Goal: Information Seeking & Learning: Learn about a topic

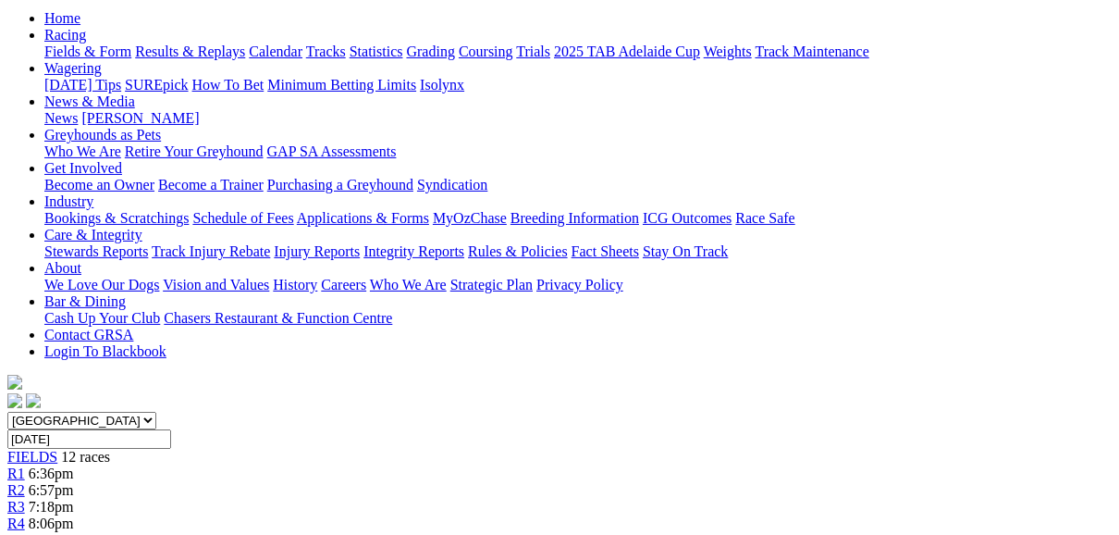
scroll to position [148, 0]
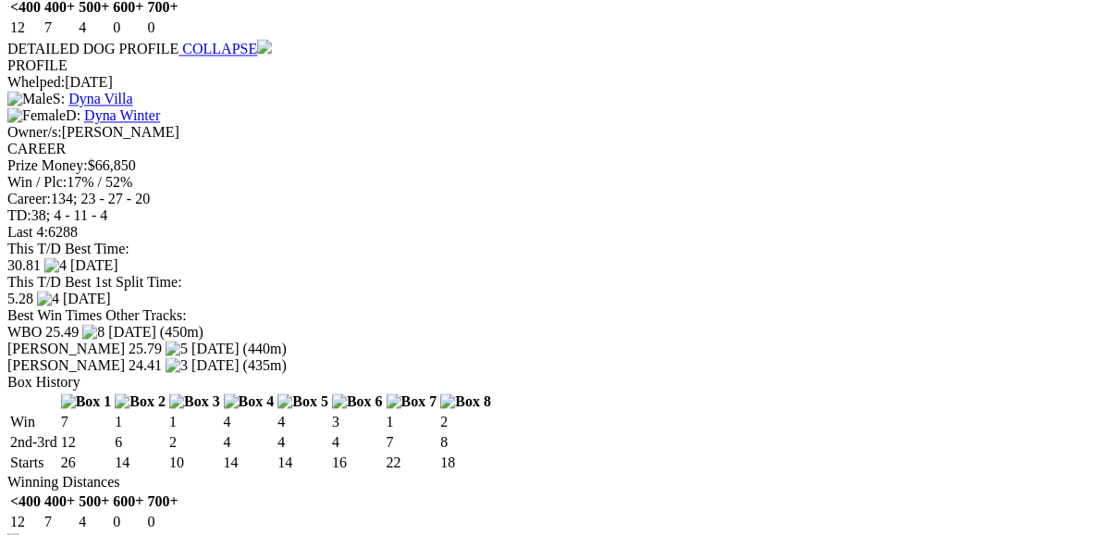
scroll to position [2442, 0]
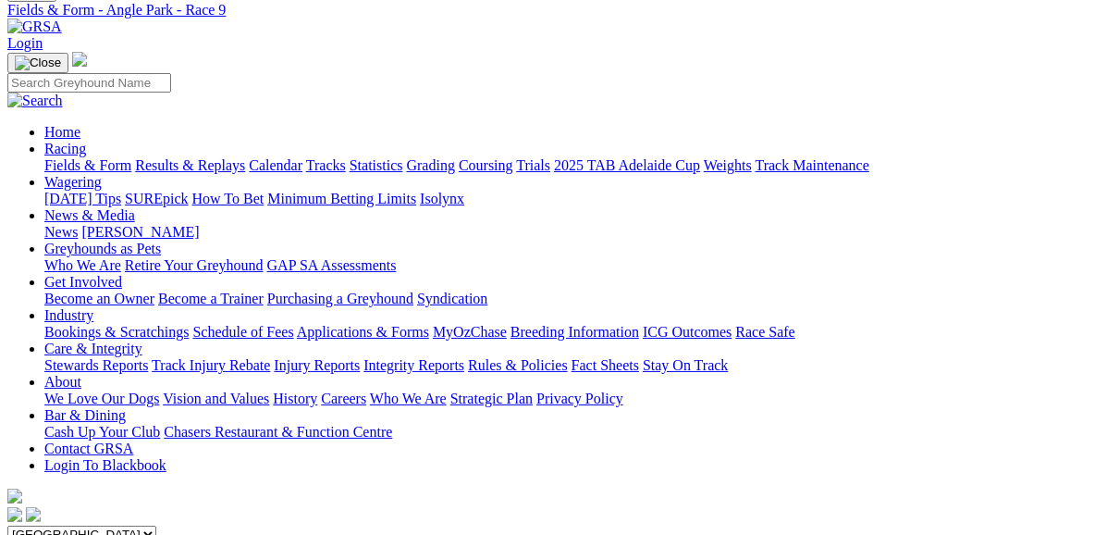
scroll to position [0, 0]
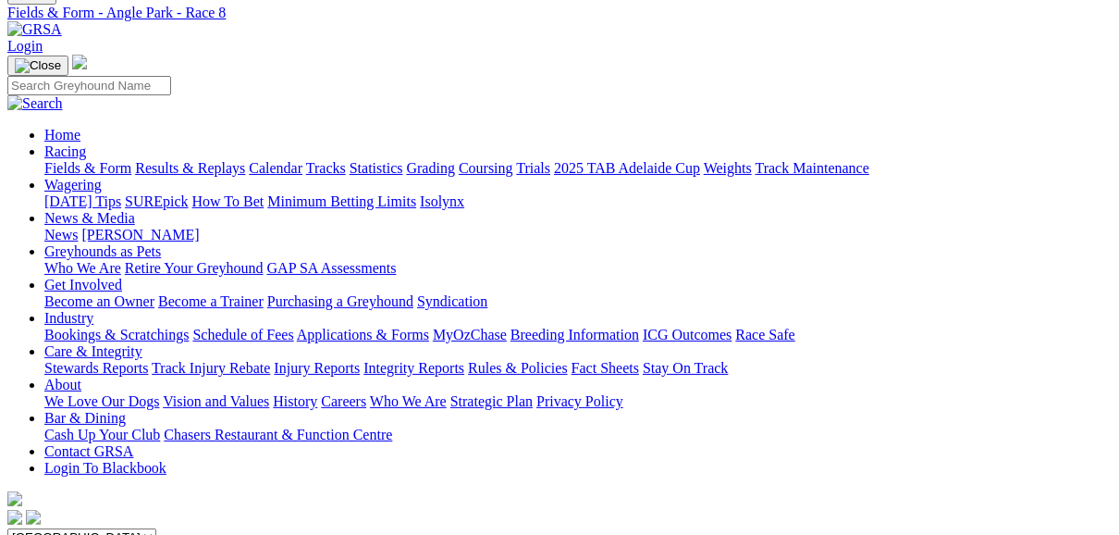
scroll to position [74, 0]
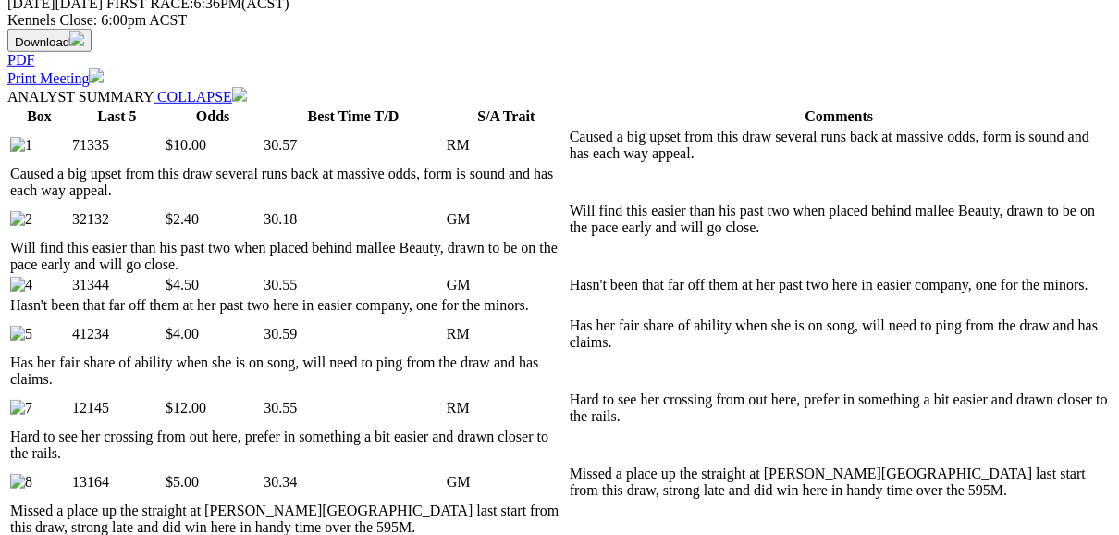
scroll to position [814, 0]
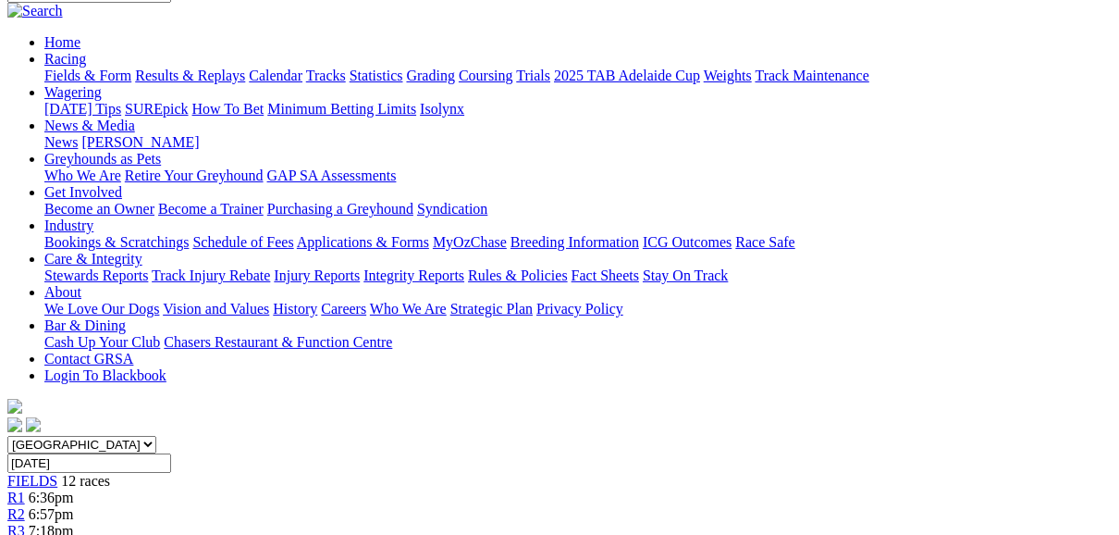
scroll to position [148, 0]
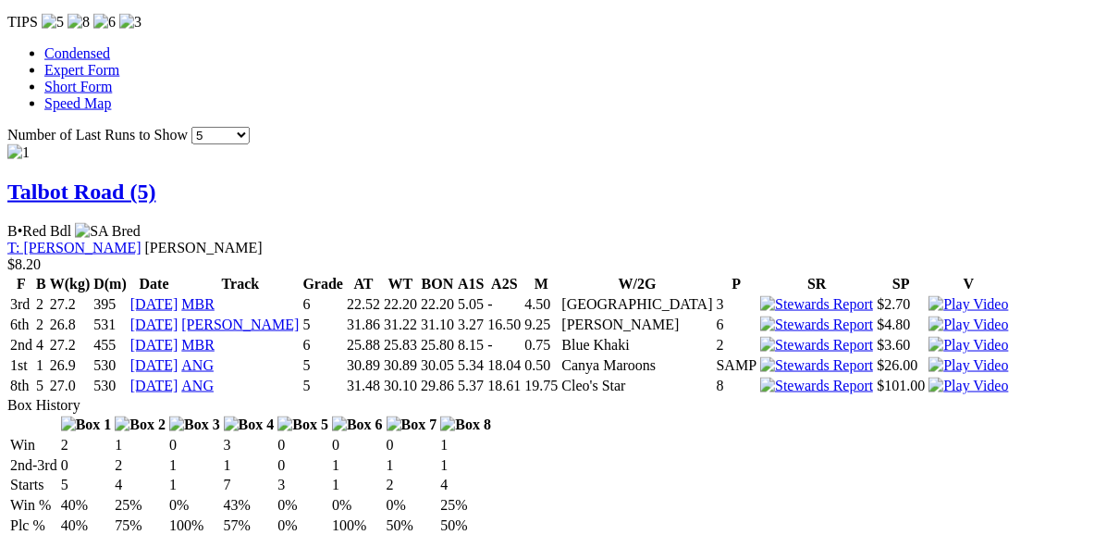
scroll to position [1850, 0]
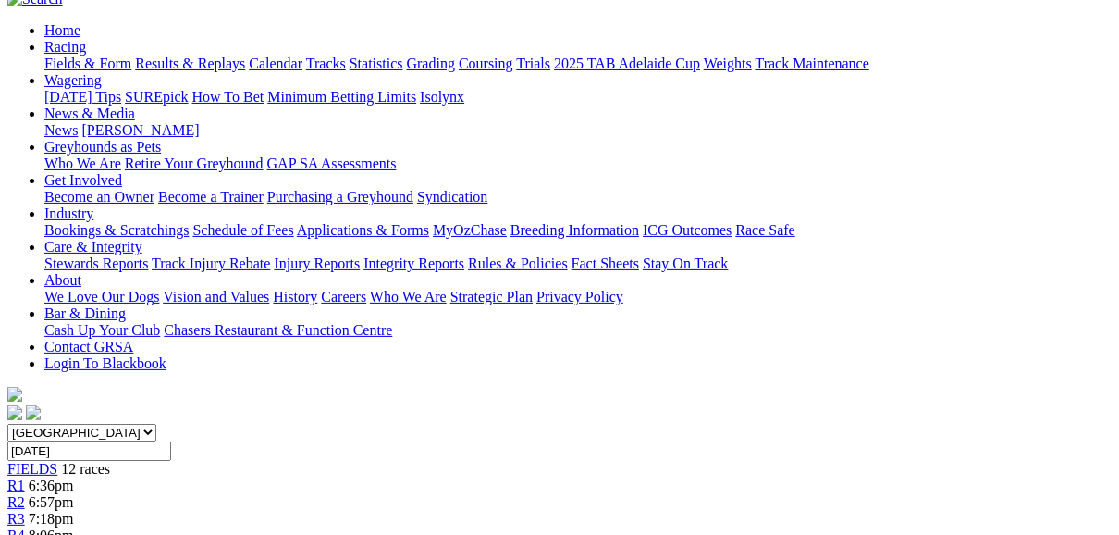
scroll to position [74, 0]
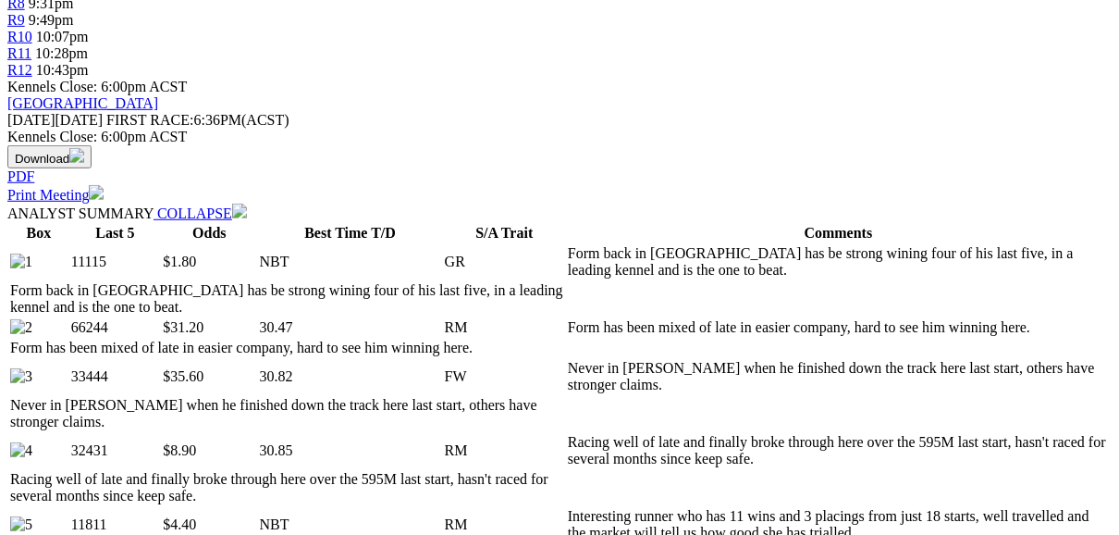
scroll to position [814, 0]
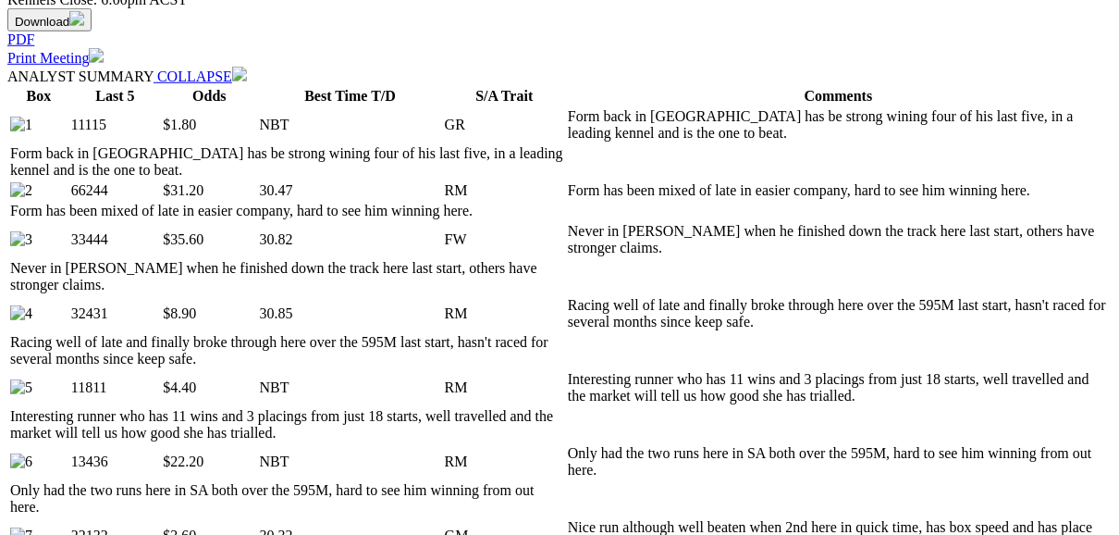
scroll to position [962, 0]
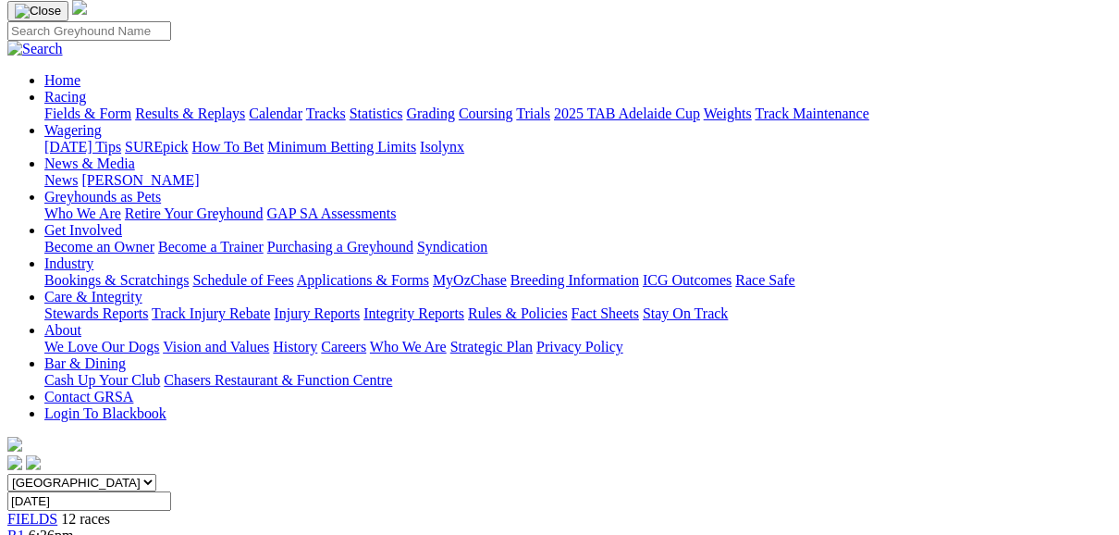
scroll to position [0, 0]
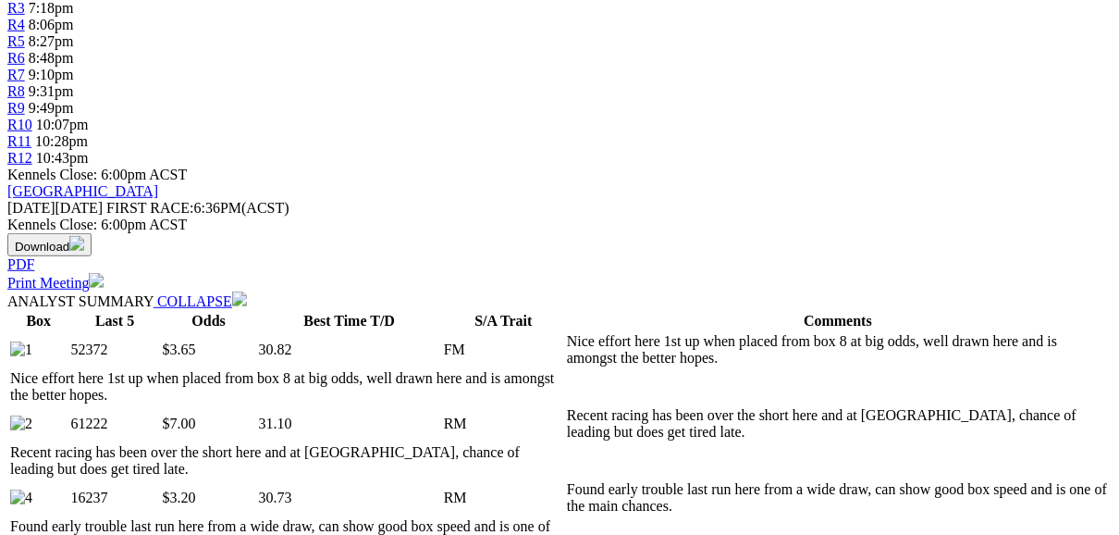
scroll to position [666, 0]
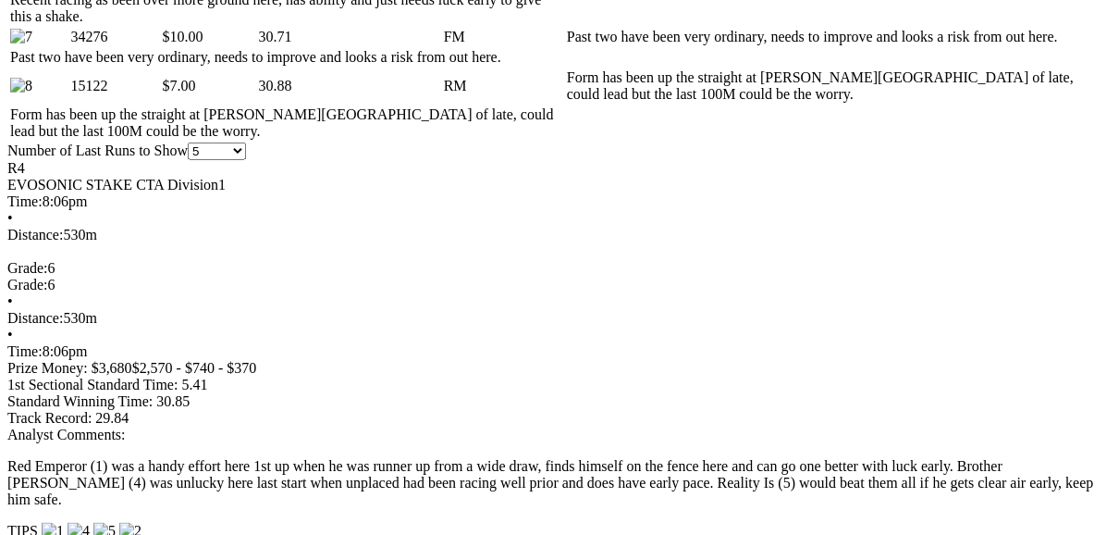
scroll to position [1258, 0]
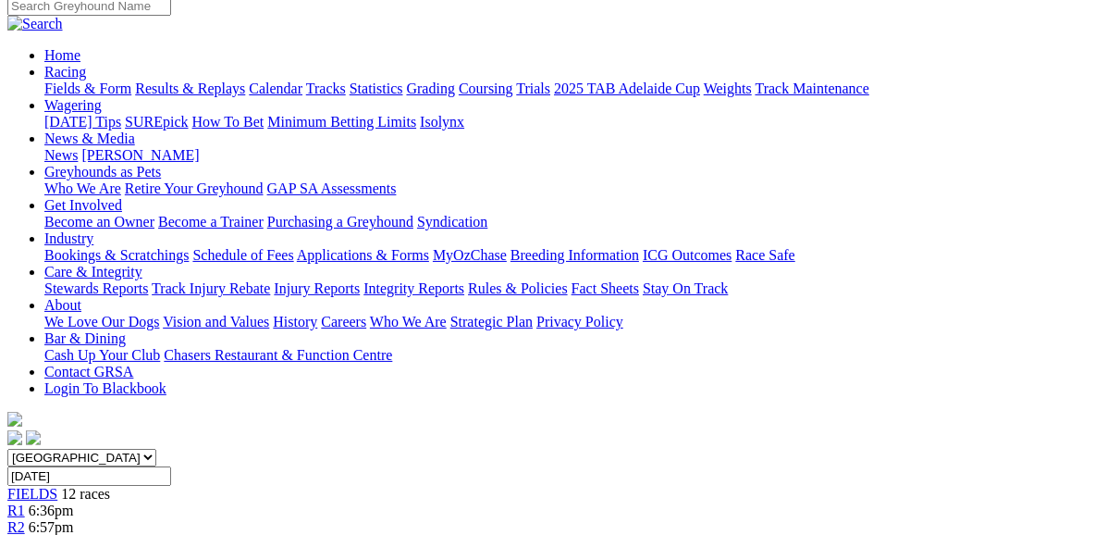
scroll to position [148, 0]
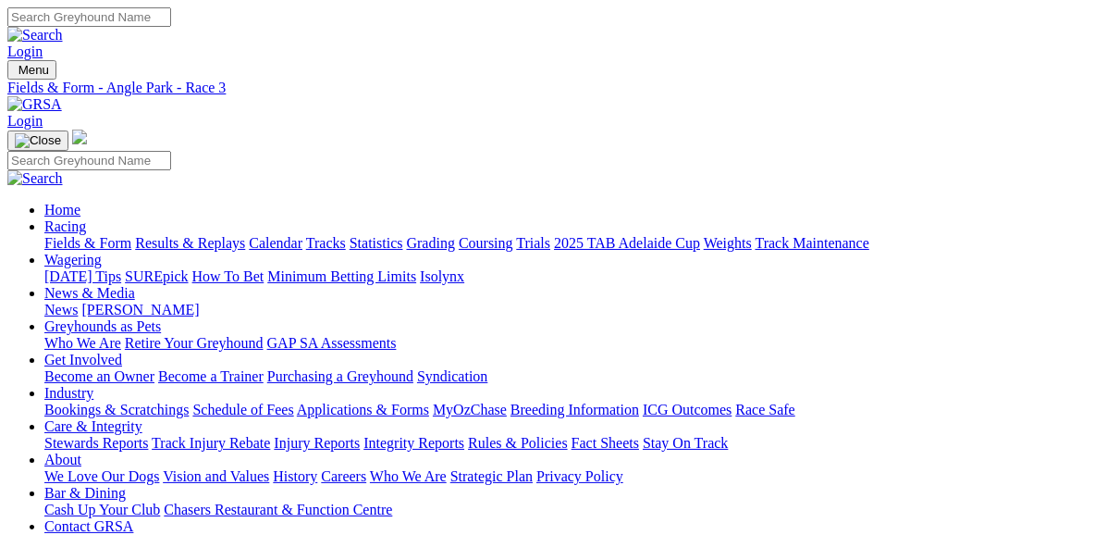
click at [220, 235] on link "Results & Replays" at bounding box center [190, 243] width 110 height 16
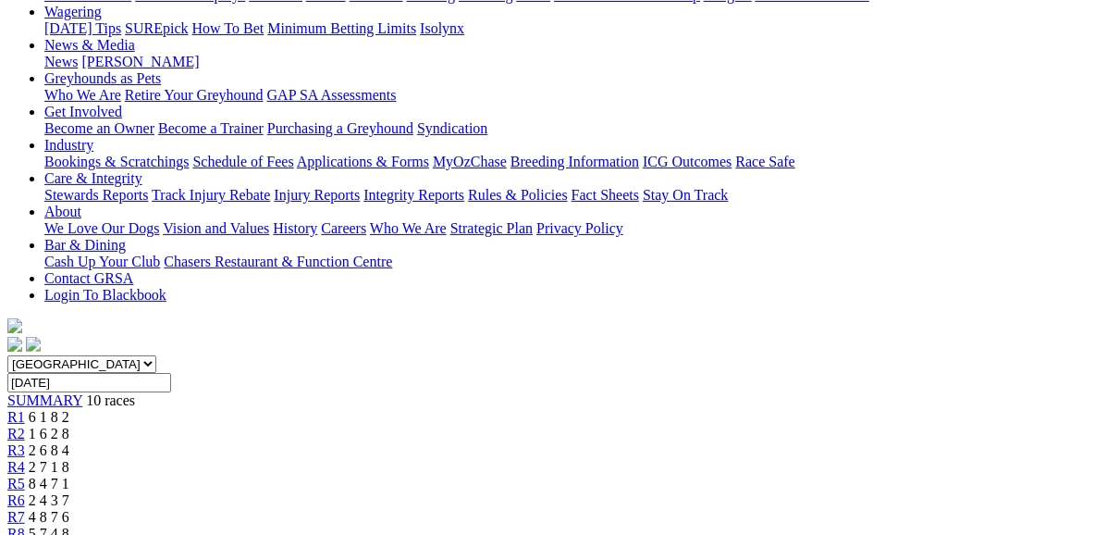
scroll to position [222, 0]
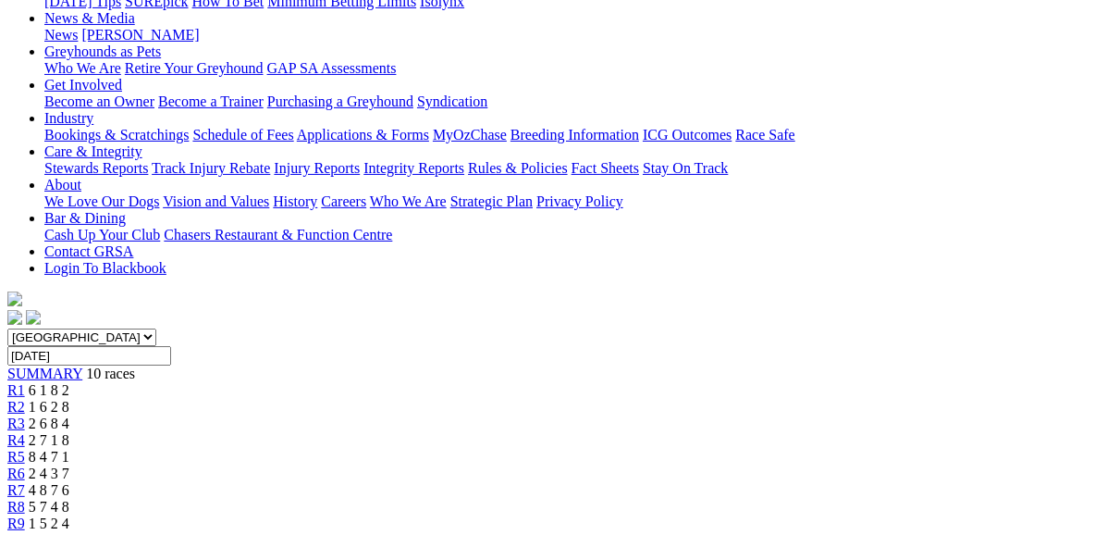
scroll to position [222, 0]
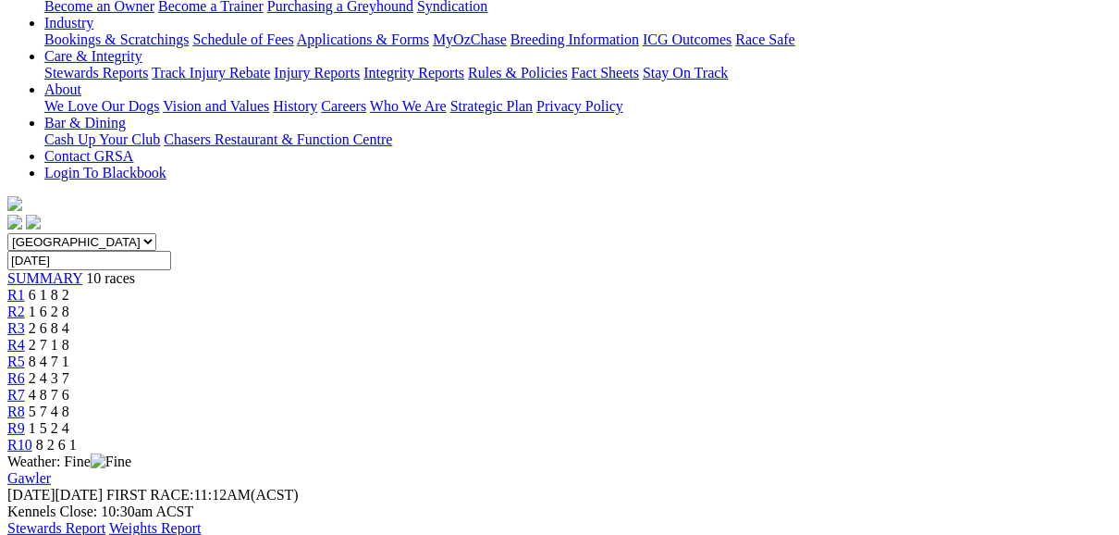
scroll to position [148, 0]
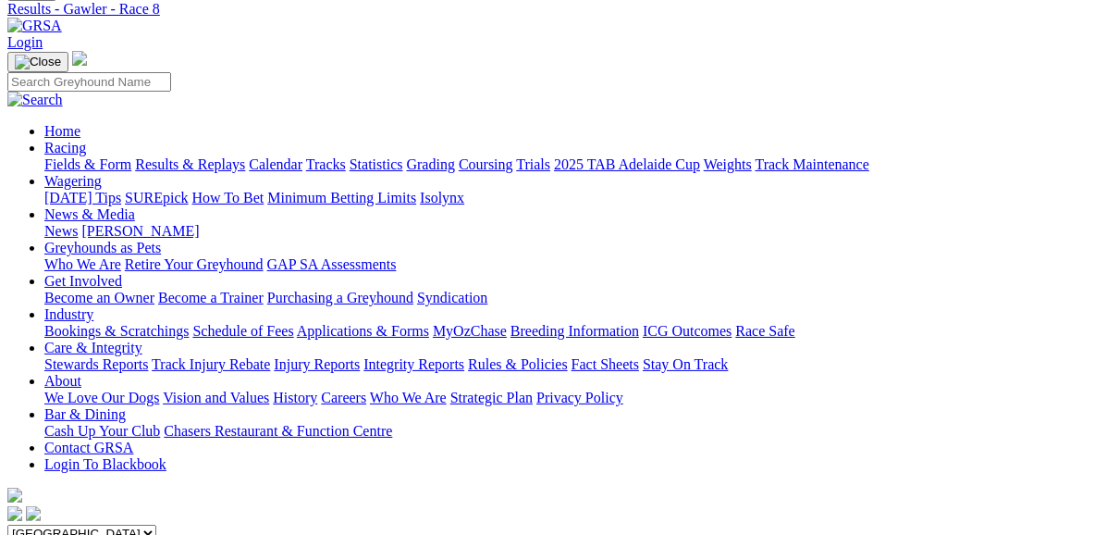
scroll to position [74, 0]
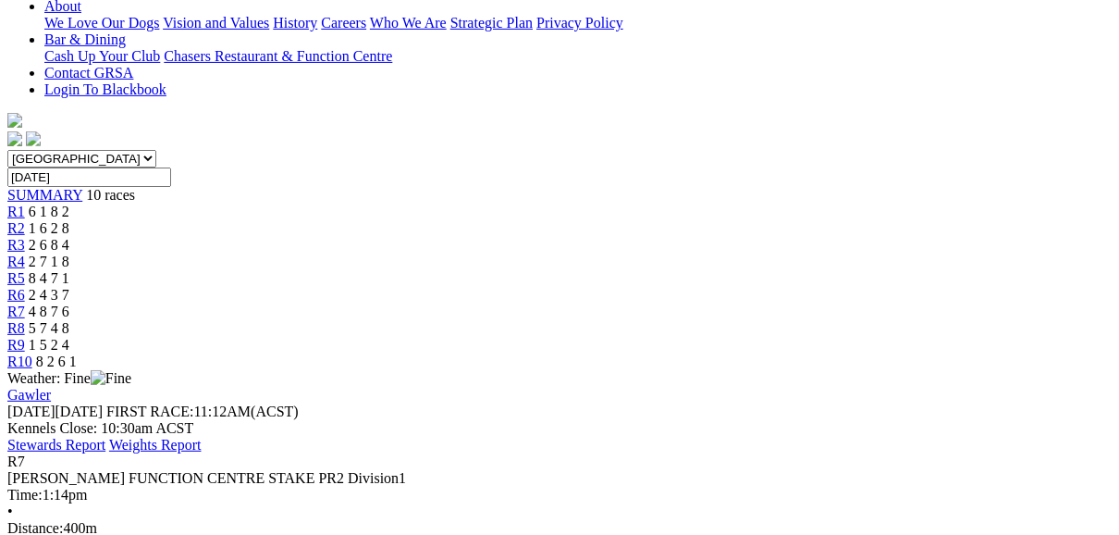
scroll to position [370, 0]
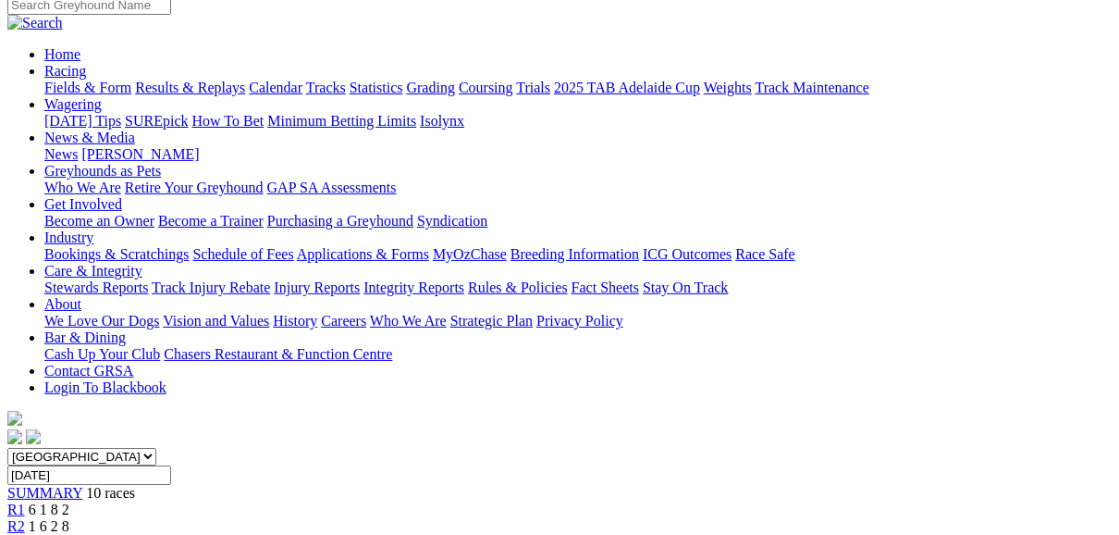
scroll to position [148, 0]
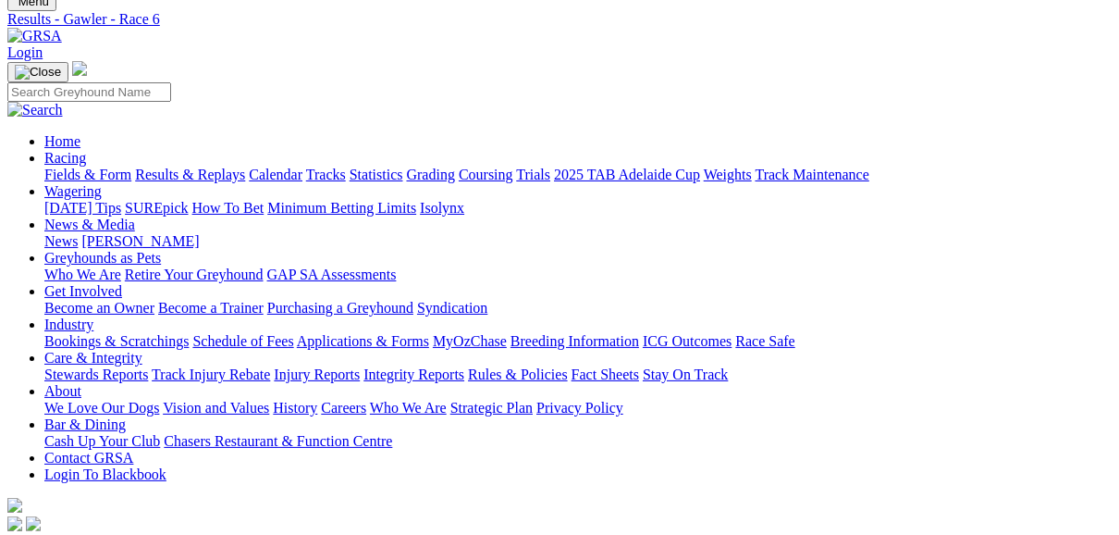
scroll to position [37, 0]
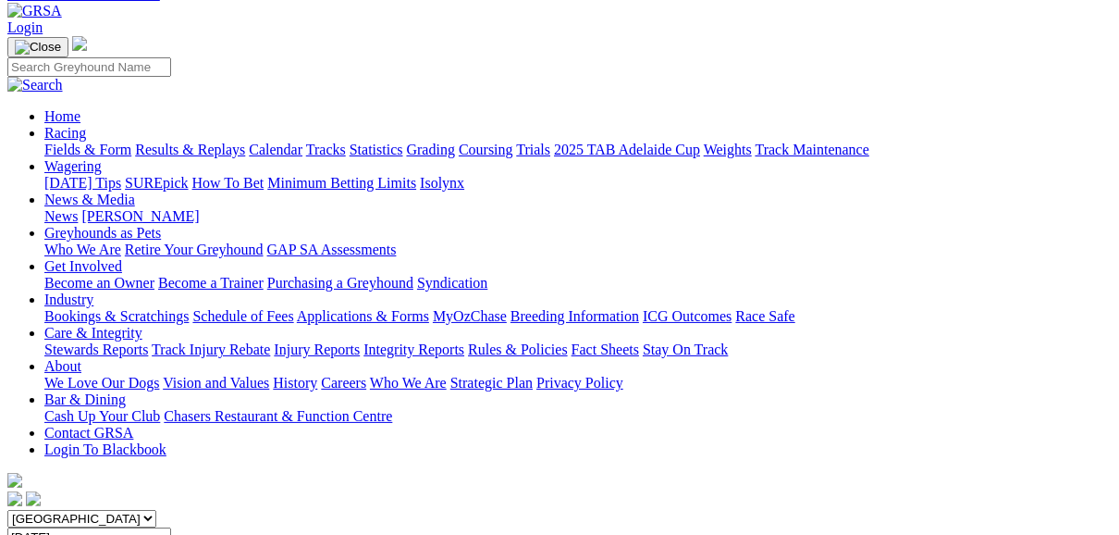
scroll to position [92, 0]
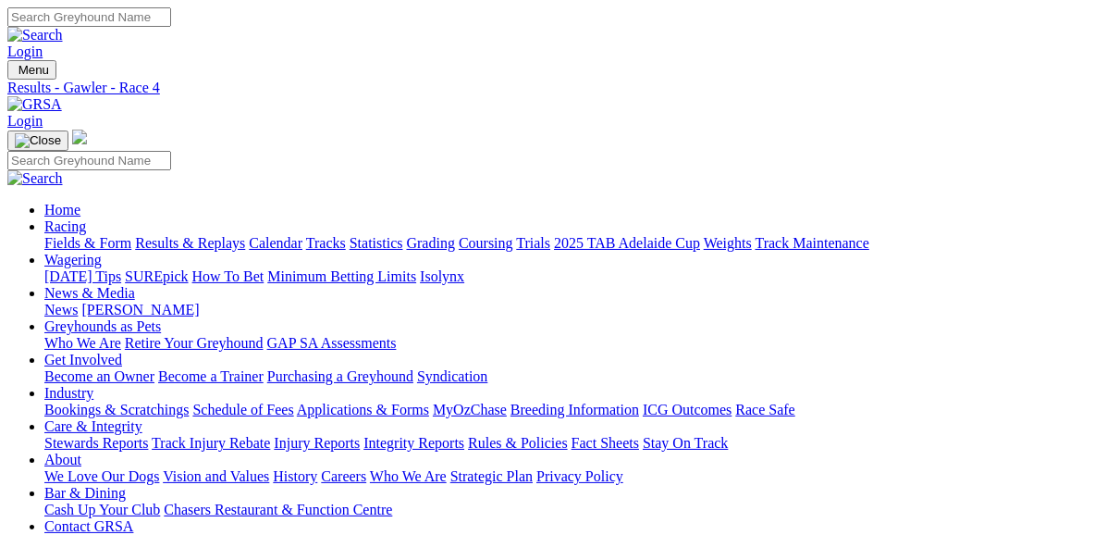
click at [113, 235] on link "Fields & Form" at bounding box center [87, 243] width 87 height 16
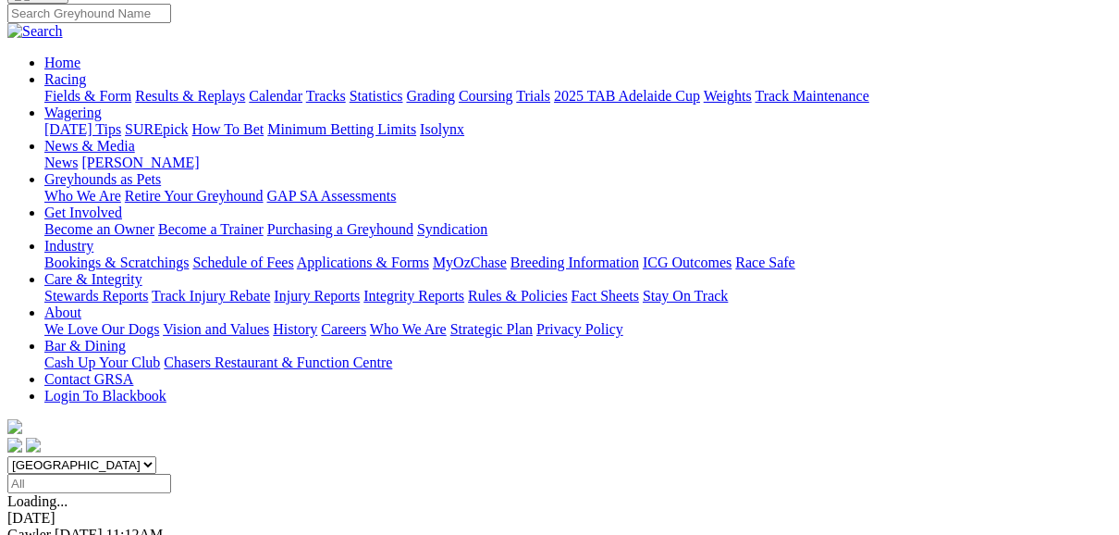
scroll to position [148, 0]
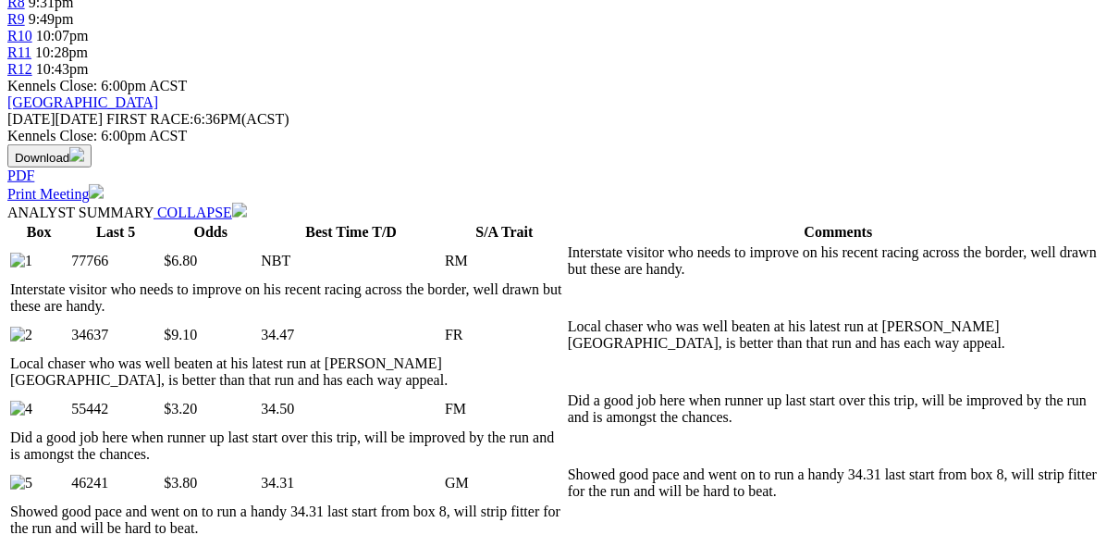
scroll to position [814, 0]
